Goal: Check status: Check status

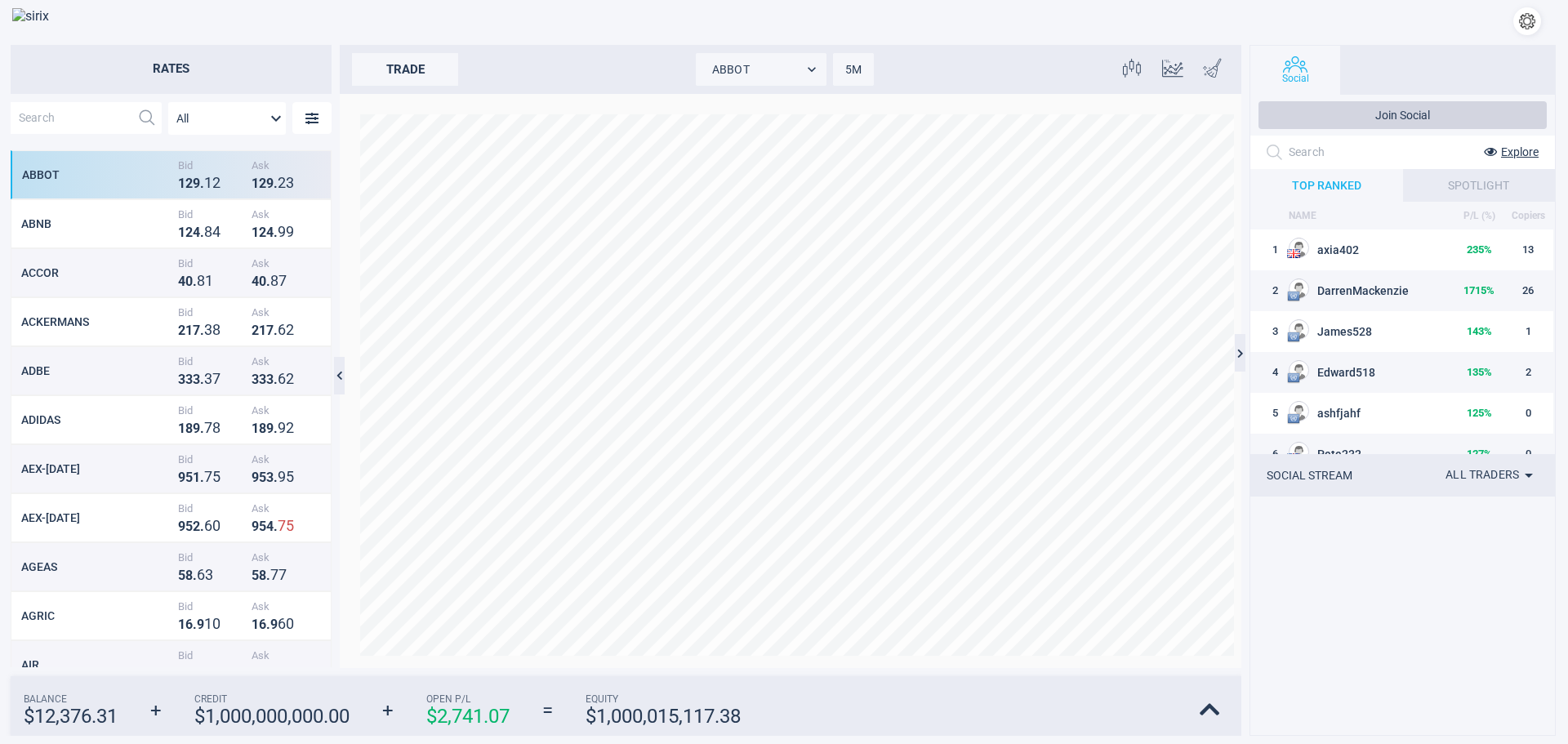
scroll to position [503, 306]
click at [54, 122] on input "text" at bounding box center [70, 118] width 120 height 32
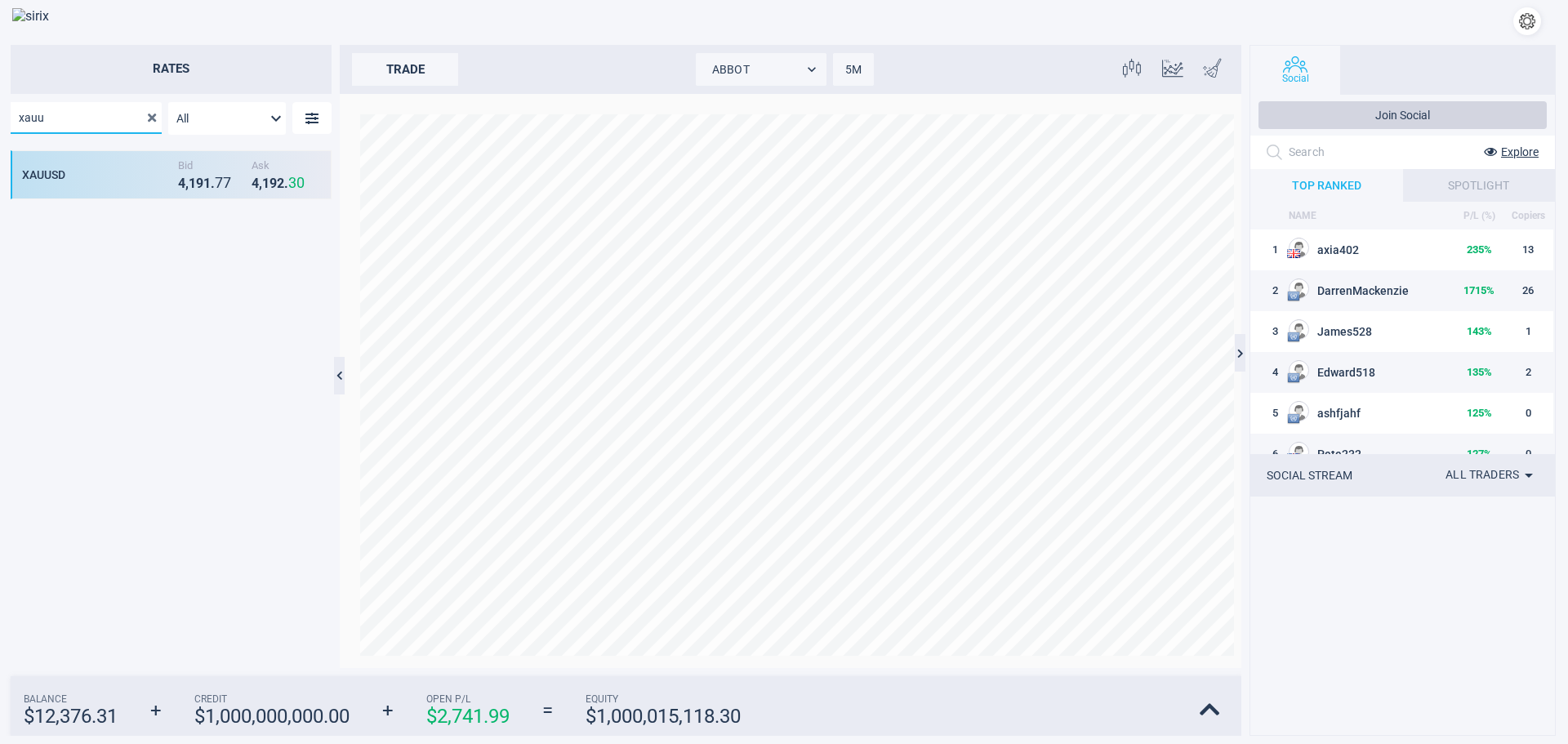
type input "xauu"
click at [68, 178] on div "XAUUSD" at bounding box center [97, 174] width 152 height 13
type input "XAUUSD"
click at [843, 69] on body "Rates xauu All MarketRates.Groups.All XAUUSD Bid 4 , 1 9 2 . 5 2 Ask 4 , 1 9 3 …" at bounding box center [784, 372] width 1568 height 744
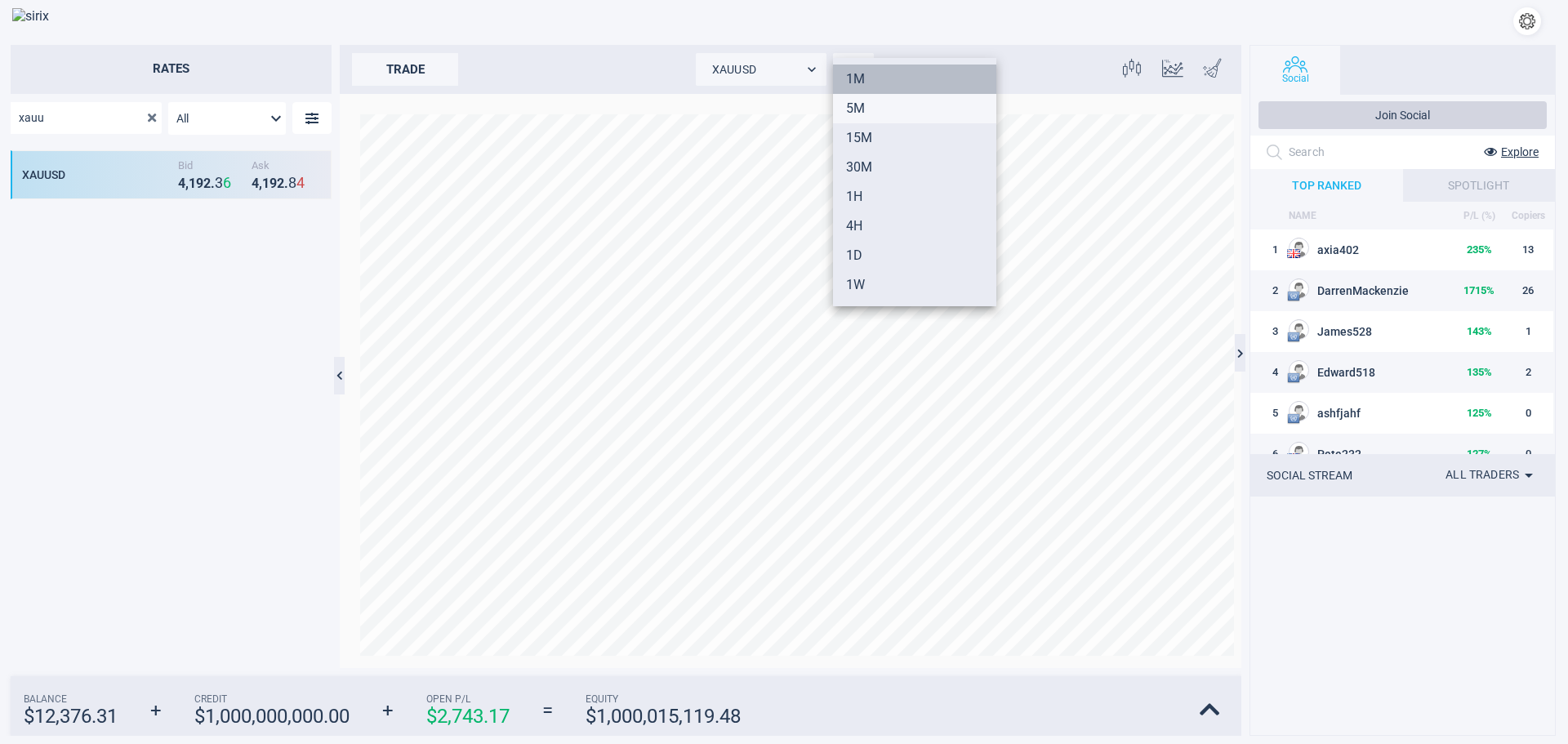
click at [855, 78] on li "1M" at bounding box center [914, 79] width 163 height 30
type input "1"
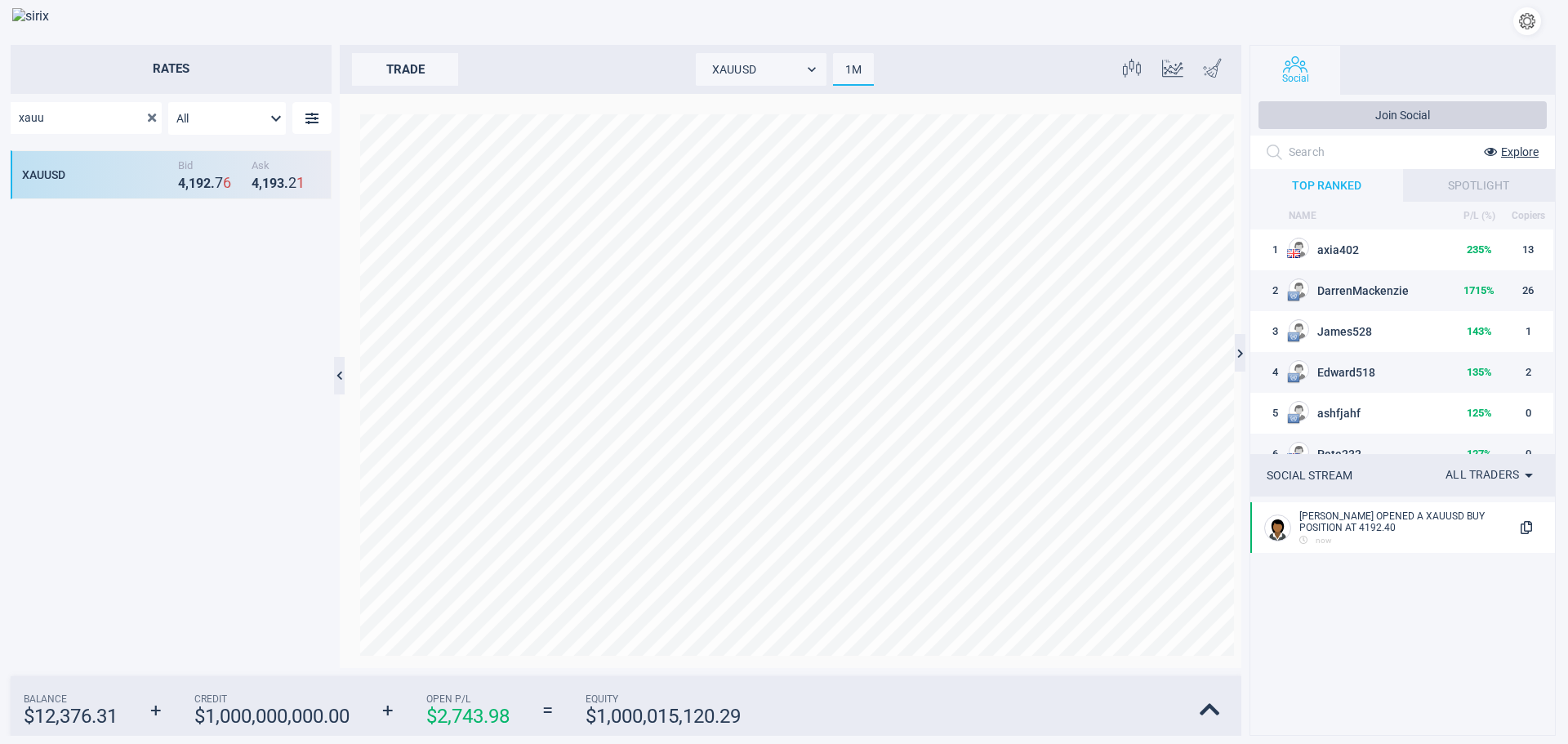
click at [1521, 19] on button "button" at bounding box center [1527, 21] width 28 height 28
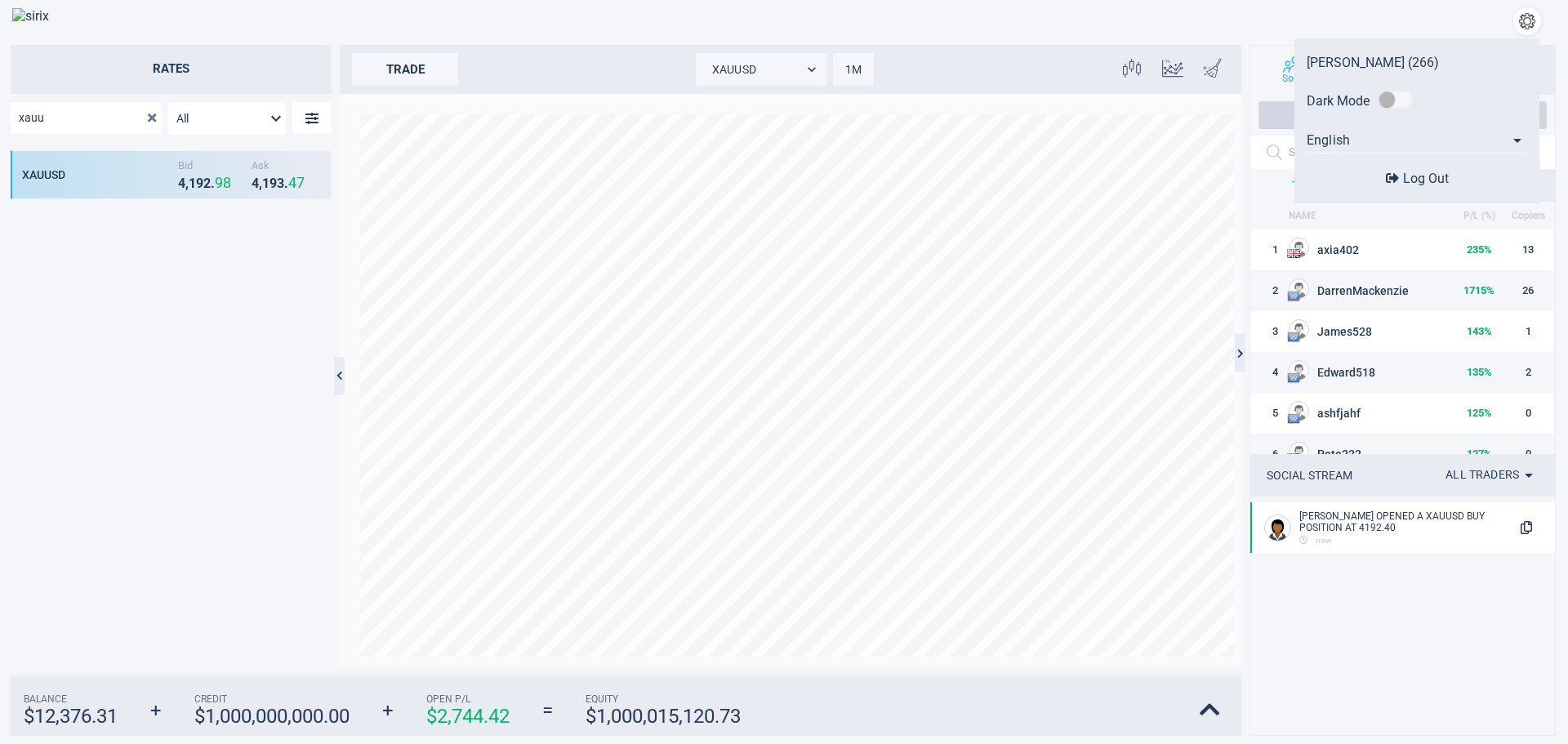
click at [1407, 172] on span "Log Out" at bounding box center [1426, 179] width 46 height 16
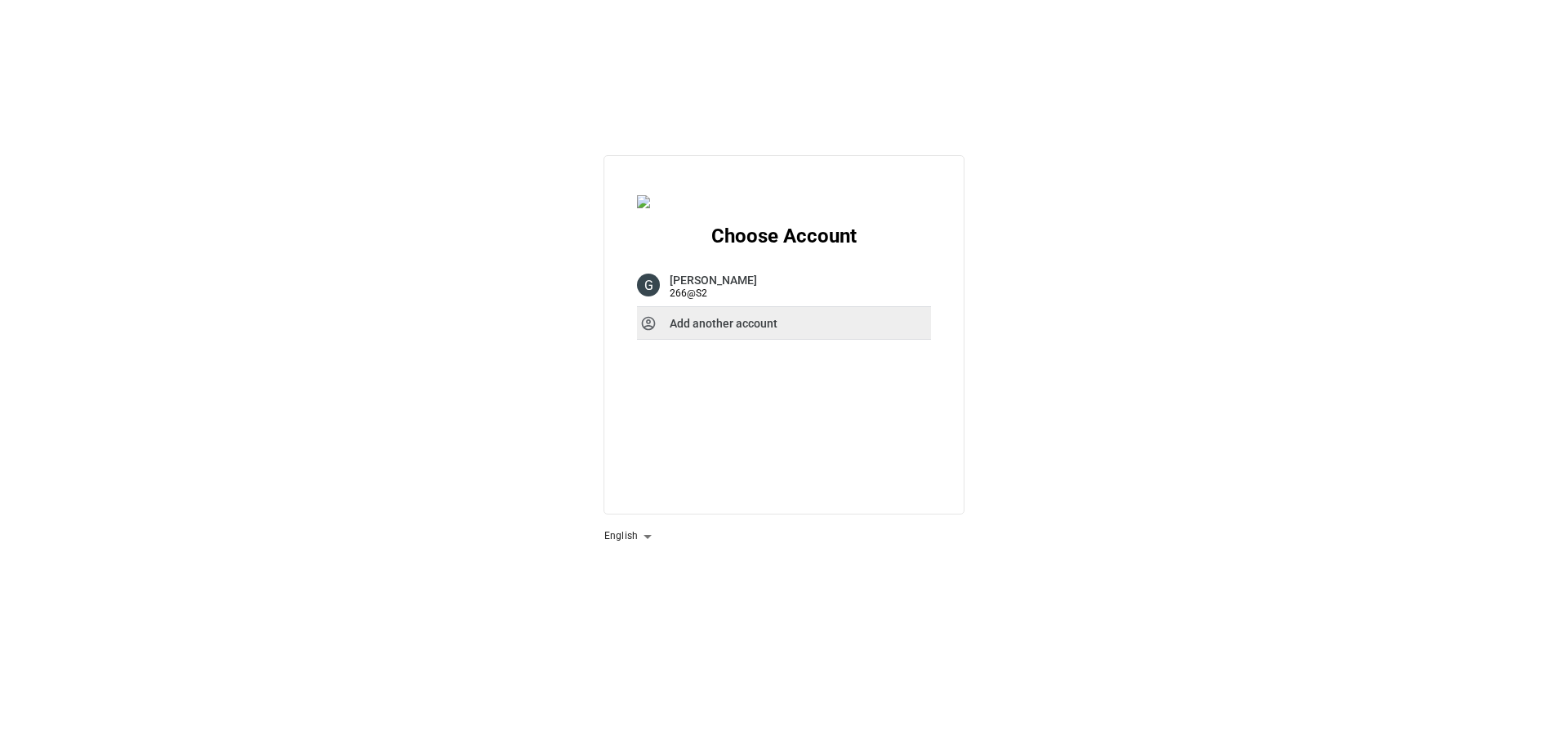
click at [717, 324] on strong "Add another account" at bounding box center [723, 323] width 108 height 13
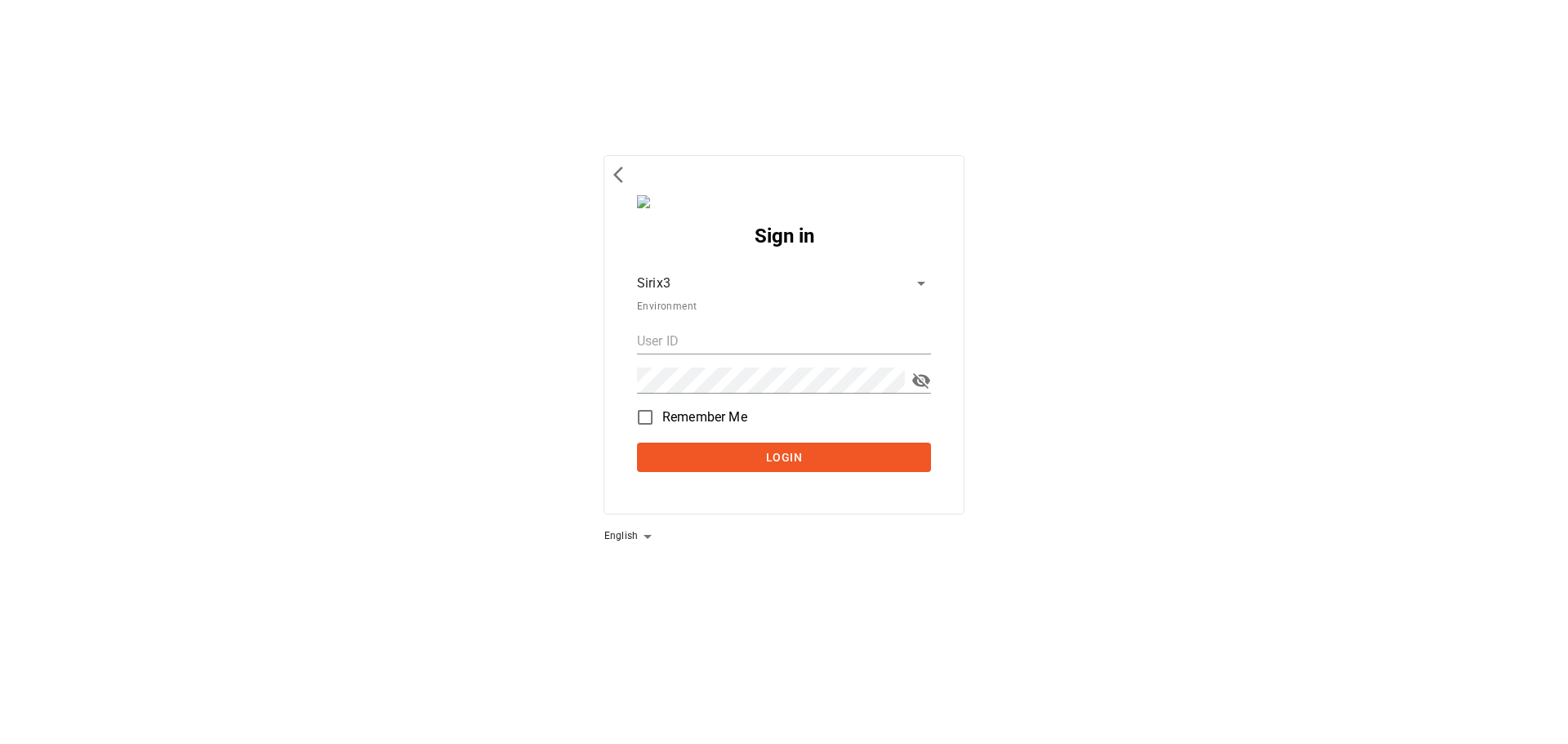
click at [688, 276] on body "Sign in Sirix3 d764ec61-f068-4bd1-bba6-09d17f9b3b47 Environment Remember Me Log…" at bounding box center [784, 372] width 1568 height 744
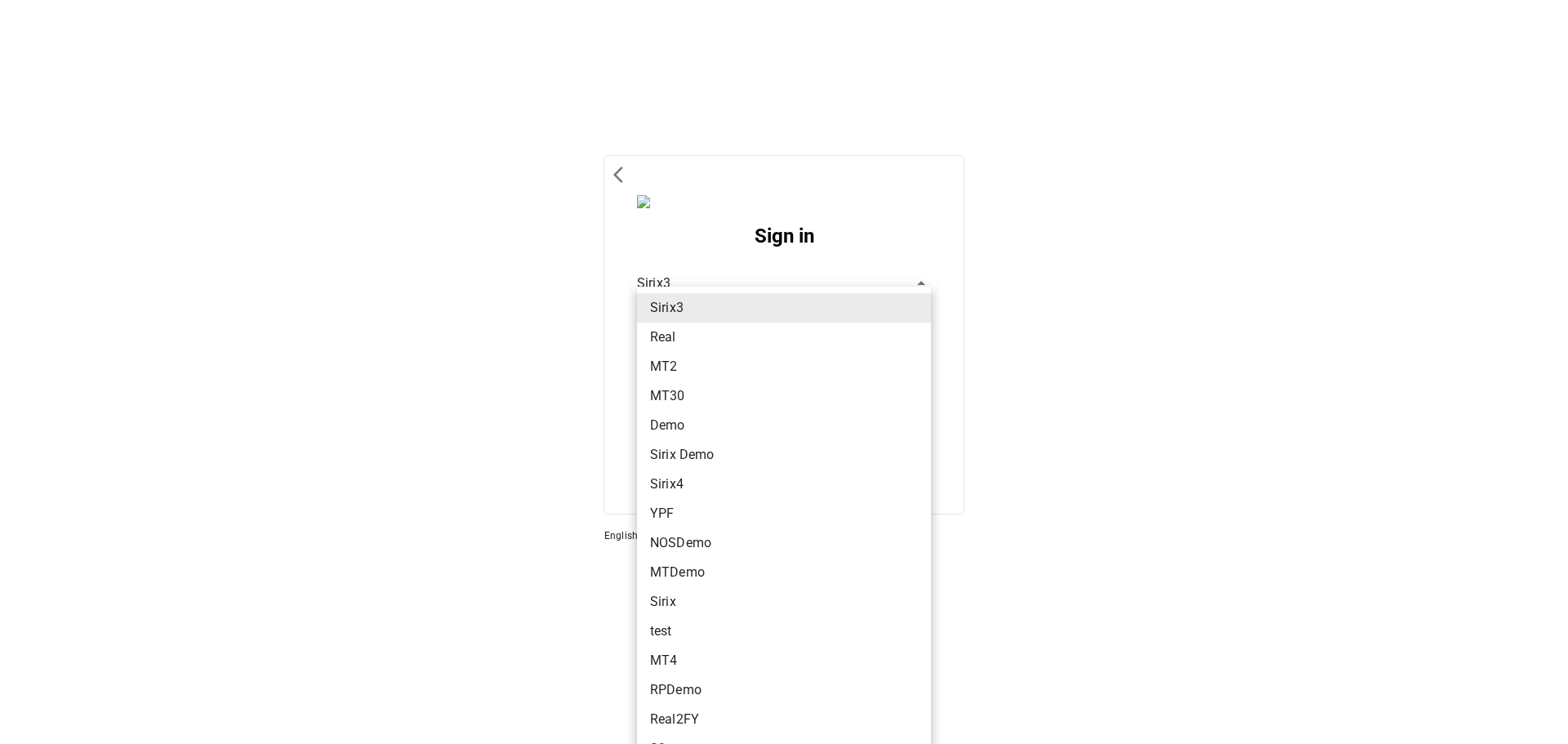
click at [694, 306] on li "Sirix3" at bounding box center [784, 308] width 294 height 30
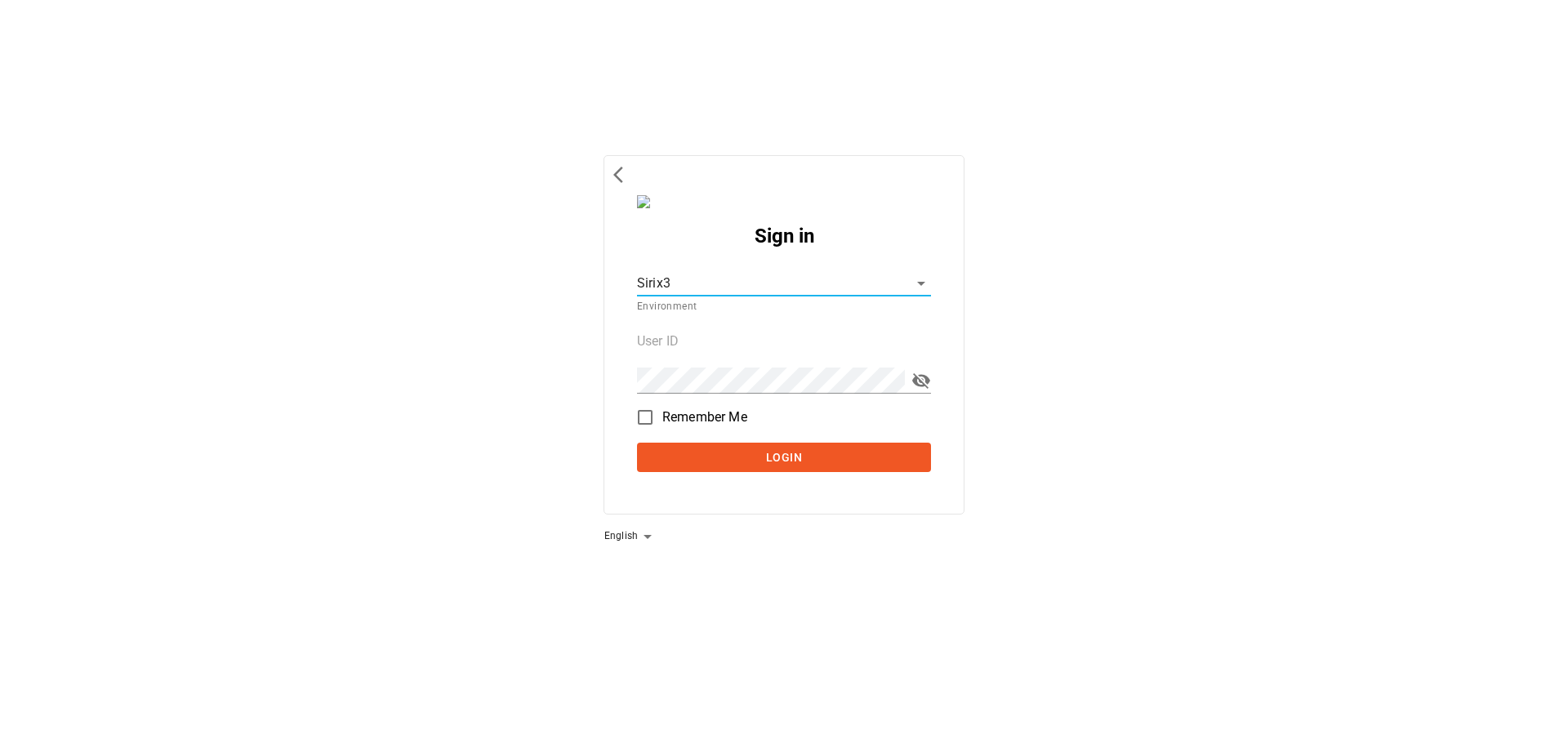
click at [699, 344] on input "text" at bounding box center [784, 341] width 294 height 26
type input "266"
click at [637, 443] on button "Login" at bounding box center [784, 458] width 294 height 30
